Goal: Task Accomplishment & Management: Manage account settings

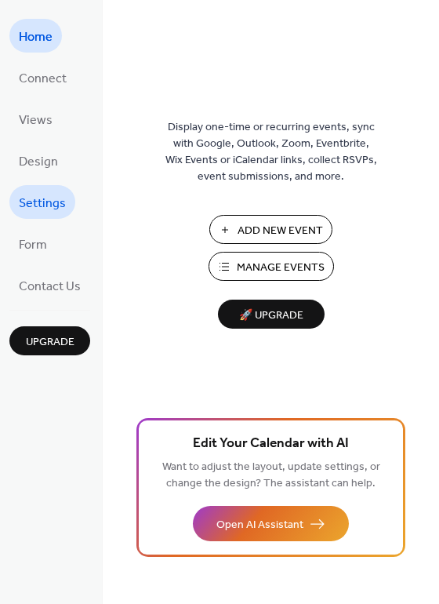
click at [55, 200] on span "Settings" at bounding box center [42, 203] width 47 height 24
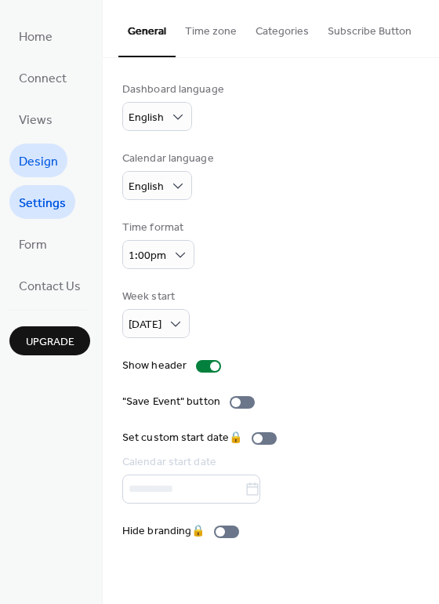
click at [42, 164] on span "Design" at bounding box center [38, 162] width 39 height 24
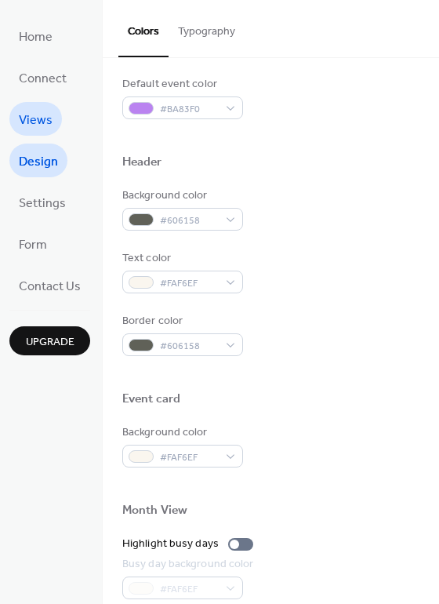
scroll to position [660, 0]
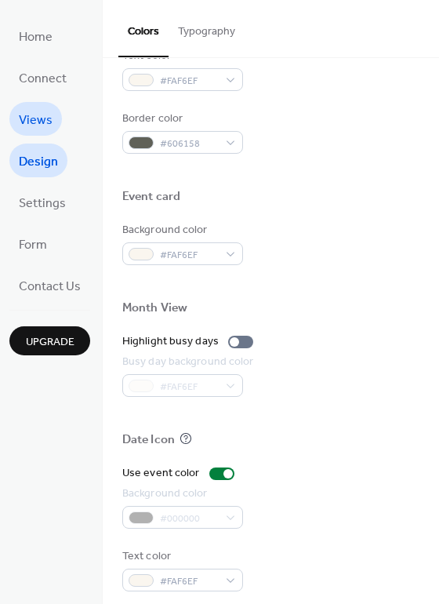
click at [35, 128] on span "Views" at bounding box center [36, 120] width 34 height 24
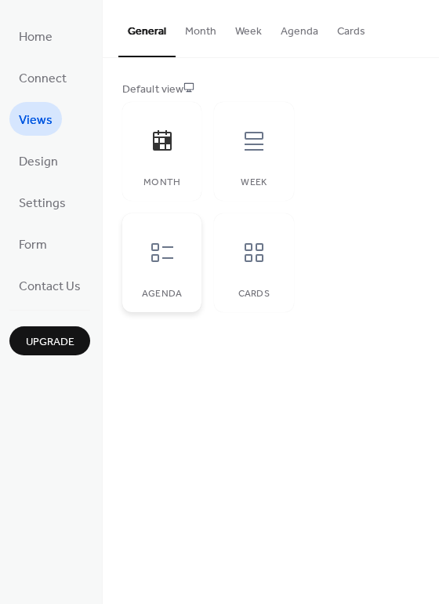
click at [167, 266] on div at bounding box center [162, 252] width 47 height 47
click at [286, 38] on button "Agenda" at bounding box center [299, 28] width 56 height 56
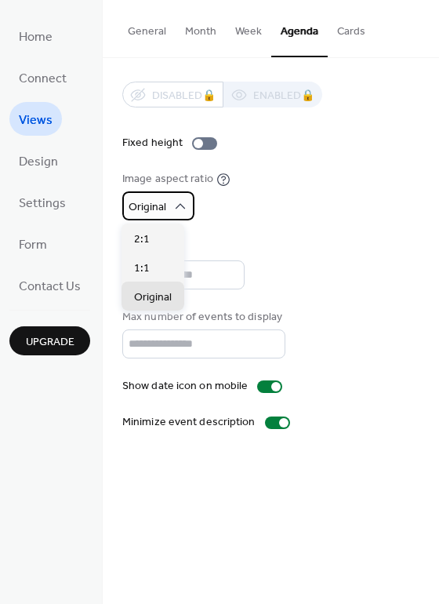
click at [183, 195] on div "Original" at bounding box center [158, 205] width 72 height 29
click at [265, 228] on div "Disabled 🔒 Enabled 🔒 Fixed height Image aspect ratio Original Title Max number …" at bounding box center [270, 256] width 297 height 349
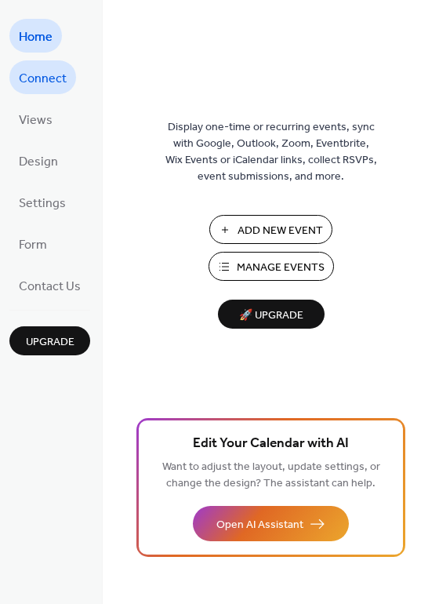
click at [49, 82] on span "Connect" at bounding box center [43, 79] width 48 height 24
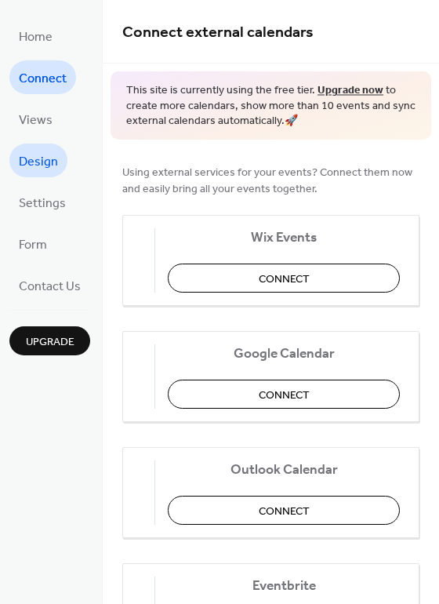
click at [46, 150] on span "Design" at bounding box center [38, 162] width 39 height 24
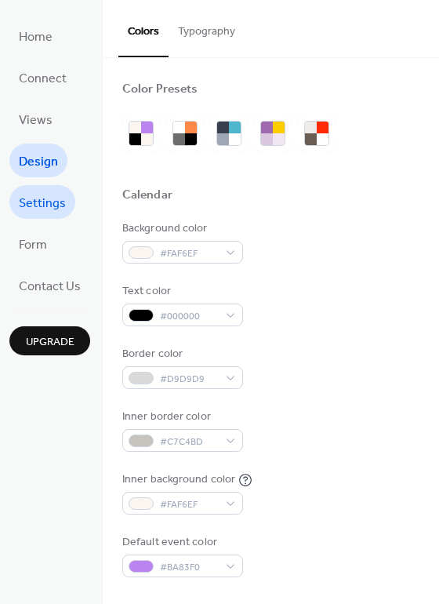
click at [48, 205] on span "Settings" at bounding box center [42, 203] width 47 height 24
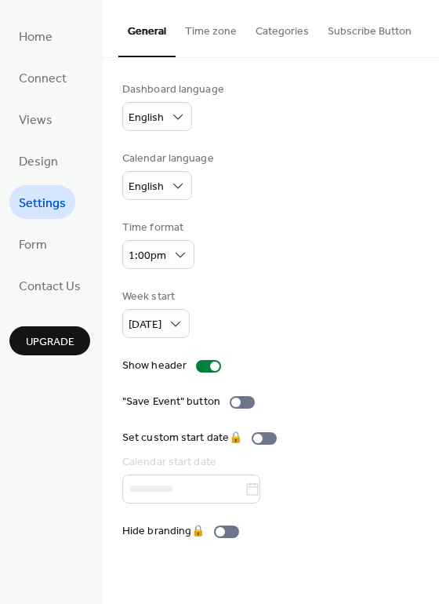
click at [200, 40] on button "Time zone" at bounding box center [211, 28] width 71 height 56
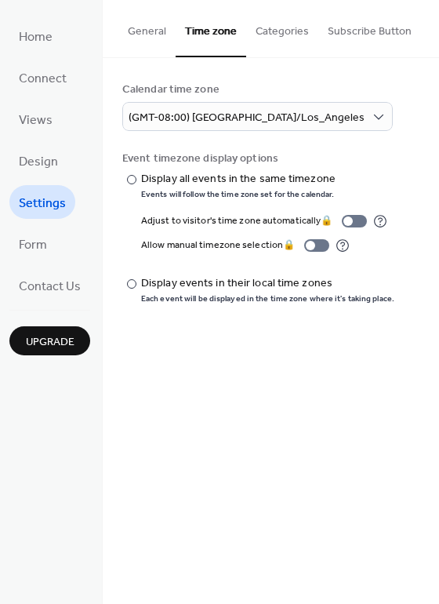
click at [252, 34] on button "Categories" at bounding box center [282, 28] width 72 height 56
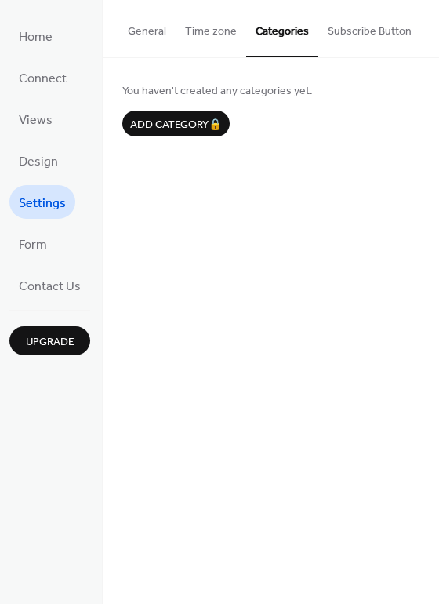
click at [372, 13] on button "Subscribe Button" at bounding box center [369, 28] width 103 height 56
